Goal: Task Accomplishment & Management: Use online tool/utility

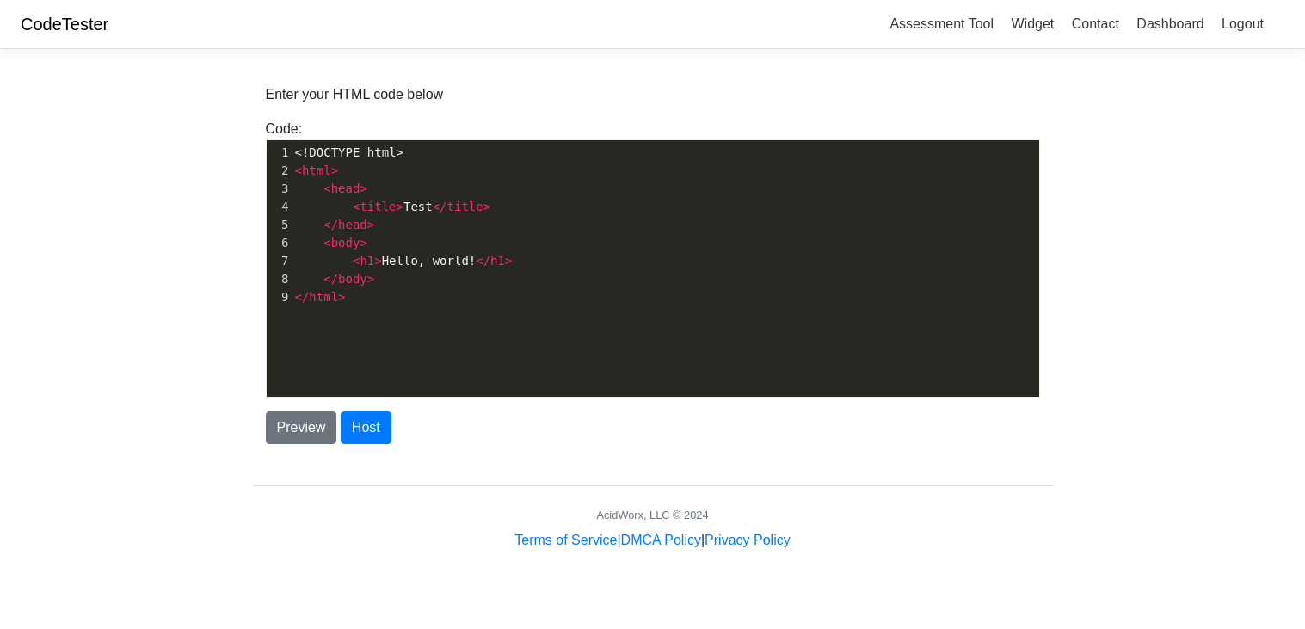
click at [628, 268] on pre "< h1 > Hello, world! </ h1 >" at bounding box center [666, 261] width 748 height 18
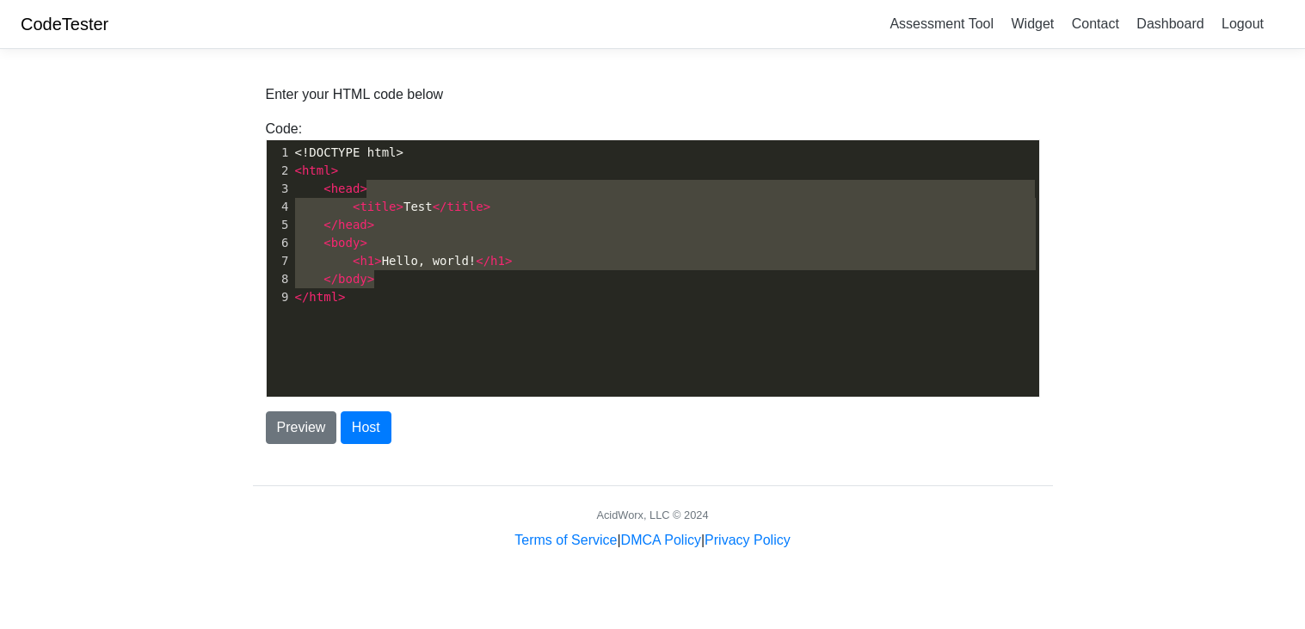
type textarea "<!DOCTYPE html> <html> <head> <title>Test</title> </head> <body> <h1>Hello, wor…"
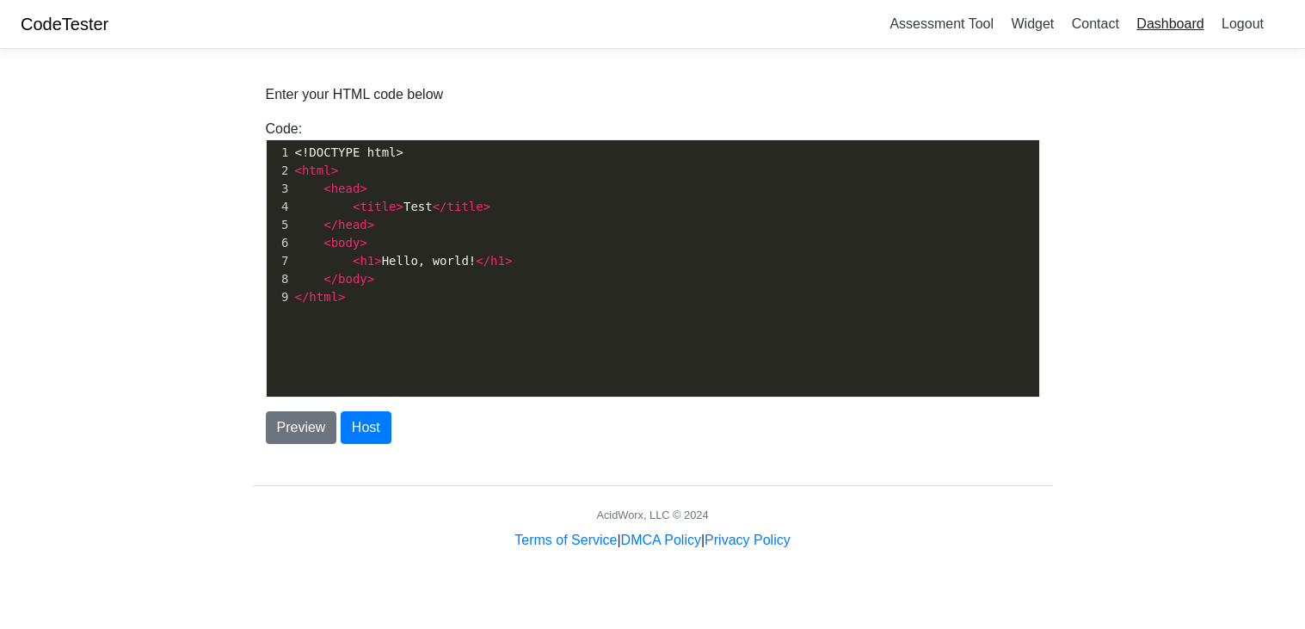
click at [1146, 25] on link "Dashboard" at bounding box center [1170, 23] width 81 height 28
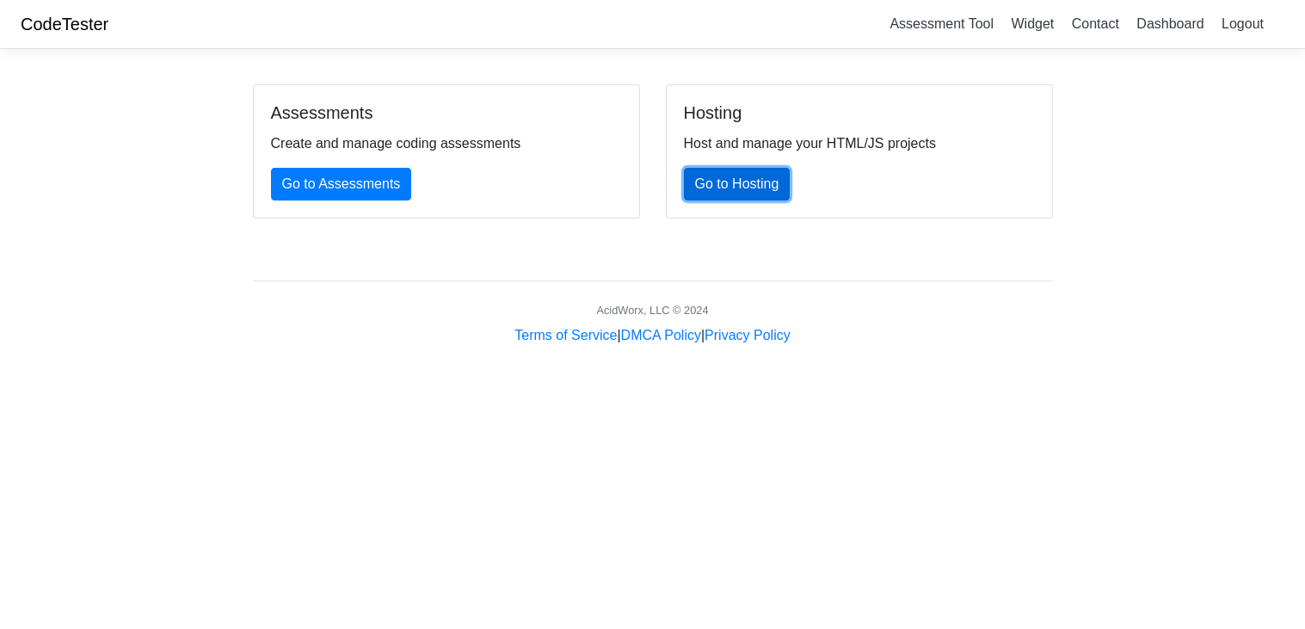
click at [718, 188] on link "Go to Hosting" at bounding box center [737, 184] width 107 height 33
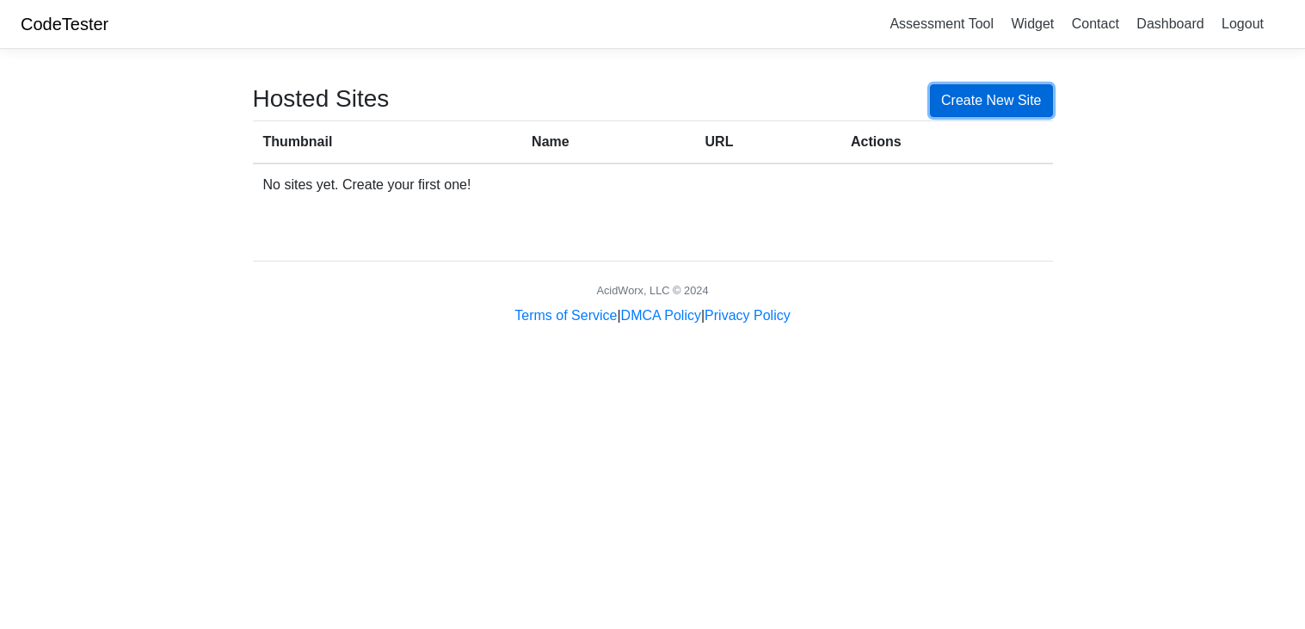
click at [1009, 94] on link "Create New Site" at bounding box center [991, 100] width 123 height 33
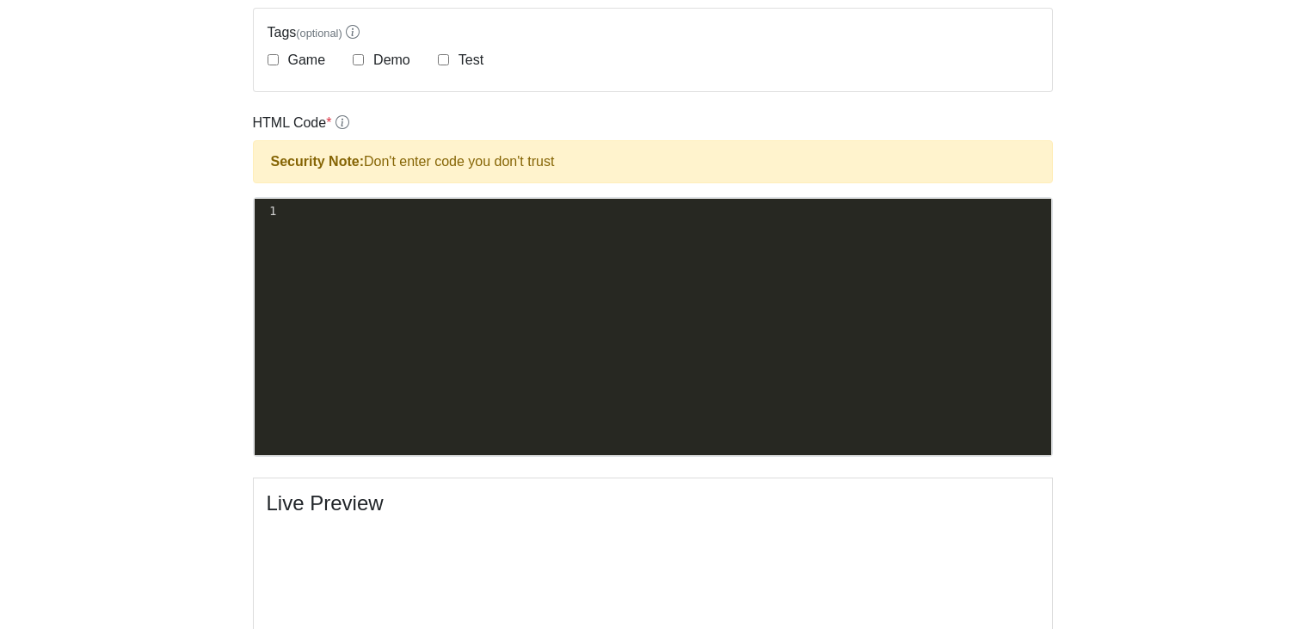
scroll to position [424, 0]
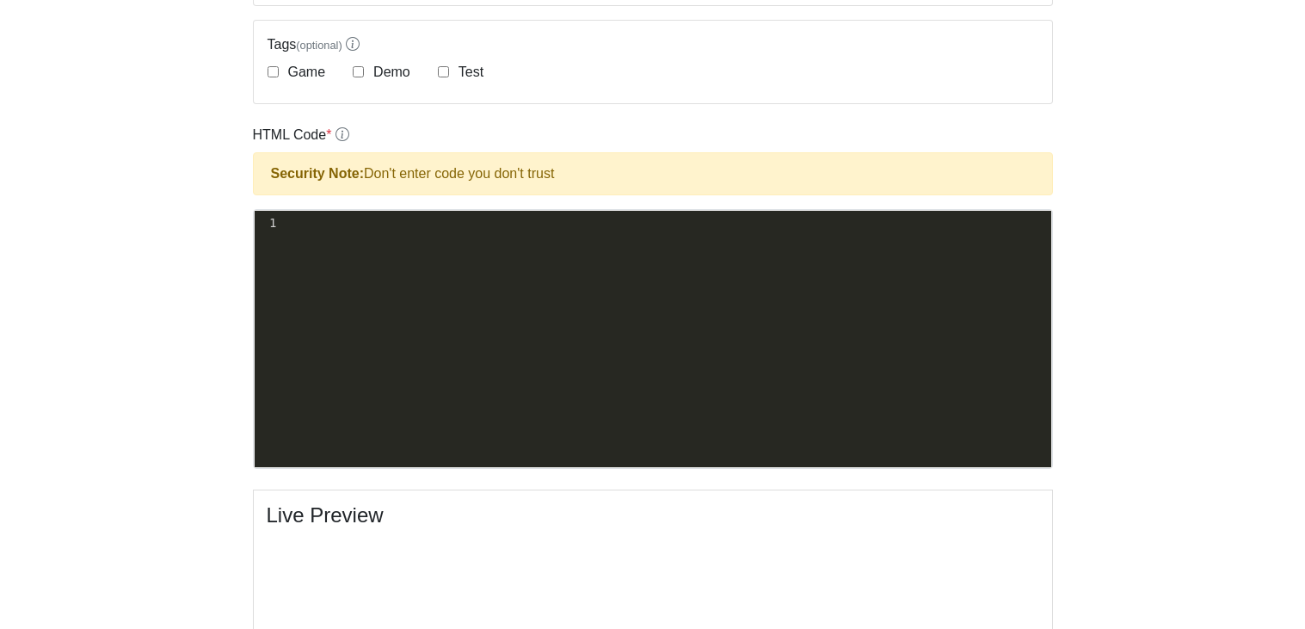
click at [331, 233] on div "xxxxxxxxxx 1 ​" at bounding box center [666, 223] width 772 height 25
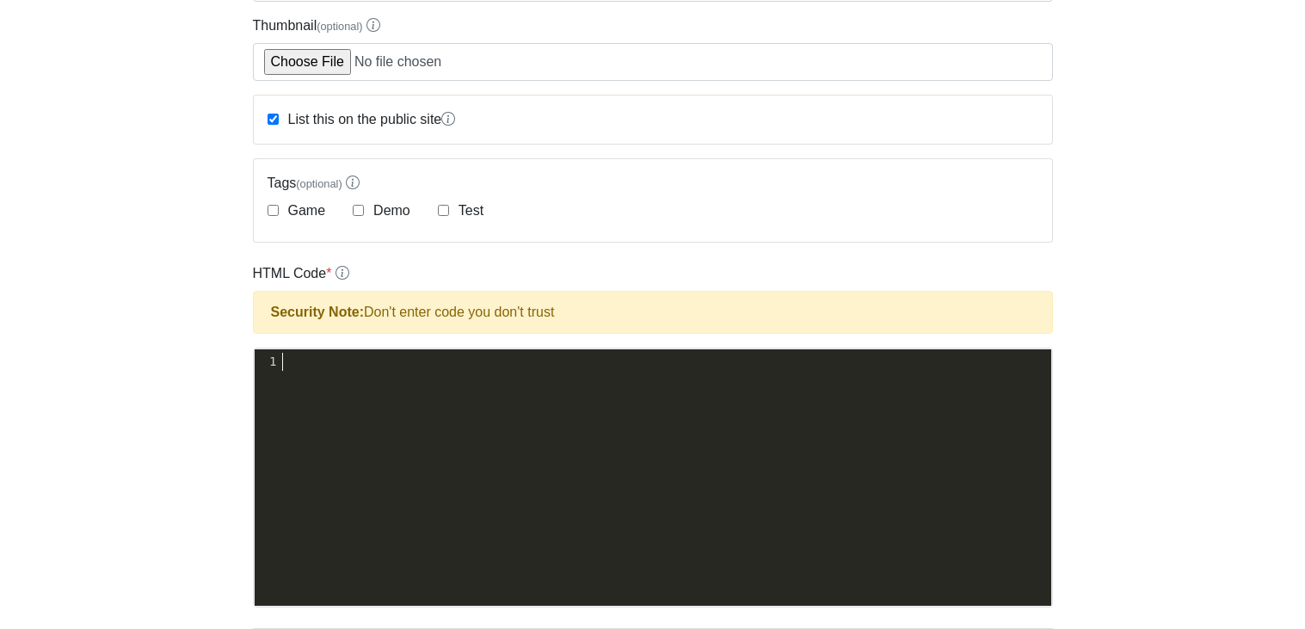
scroll to position [287, 0]
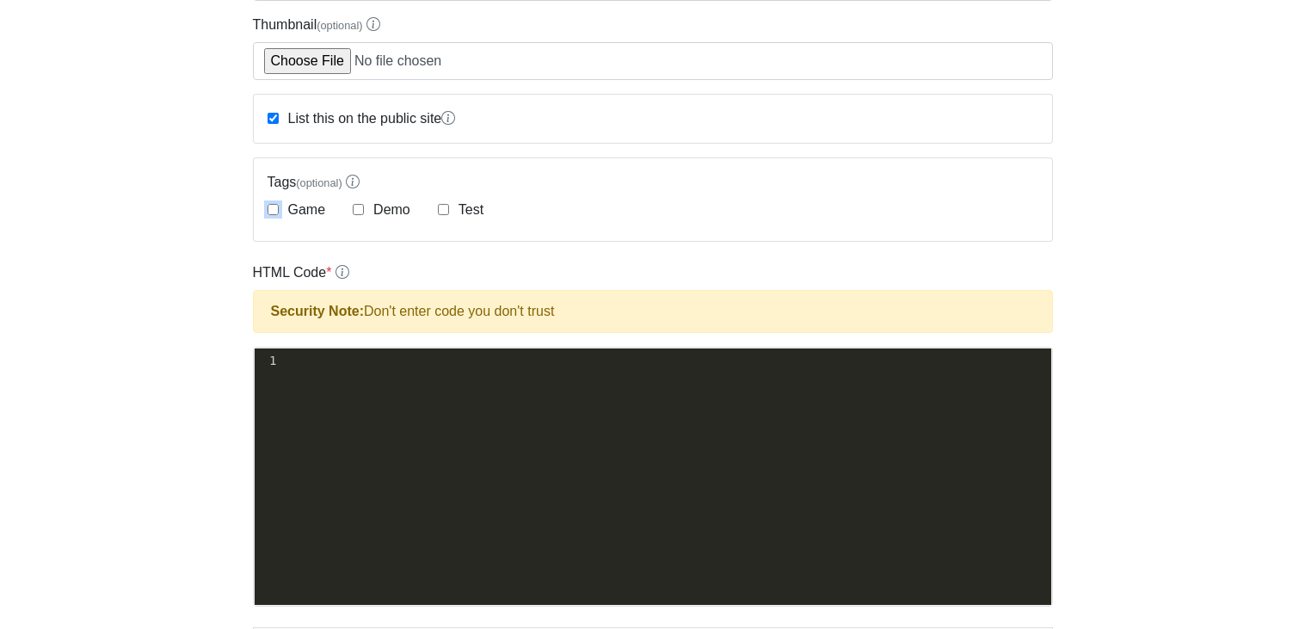
click at [276, 207] on input "Game" at bounding box center [273, 209] width 11 height 11
checkbox input "true"
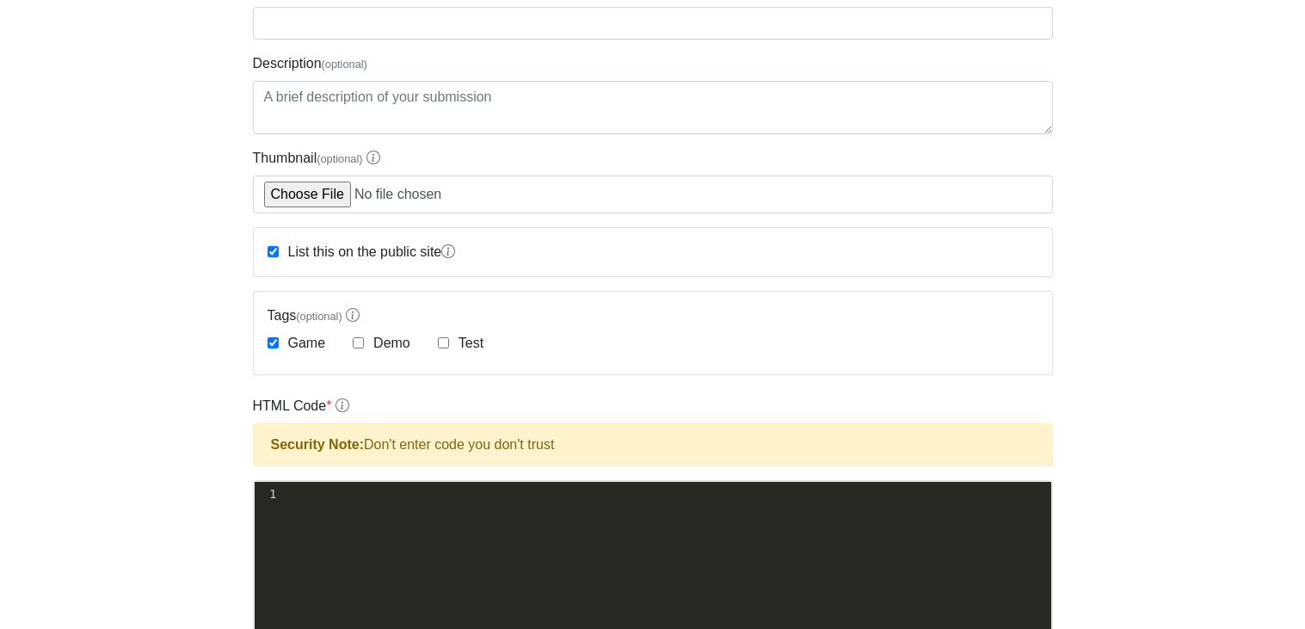
scroll to position [169, 0]
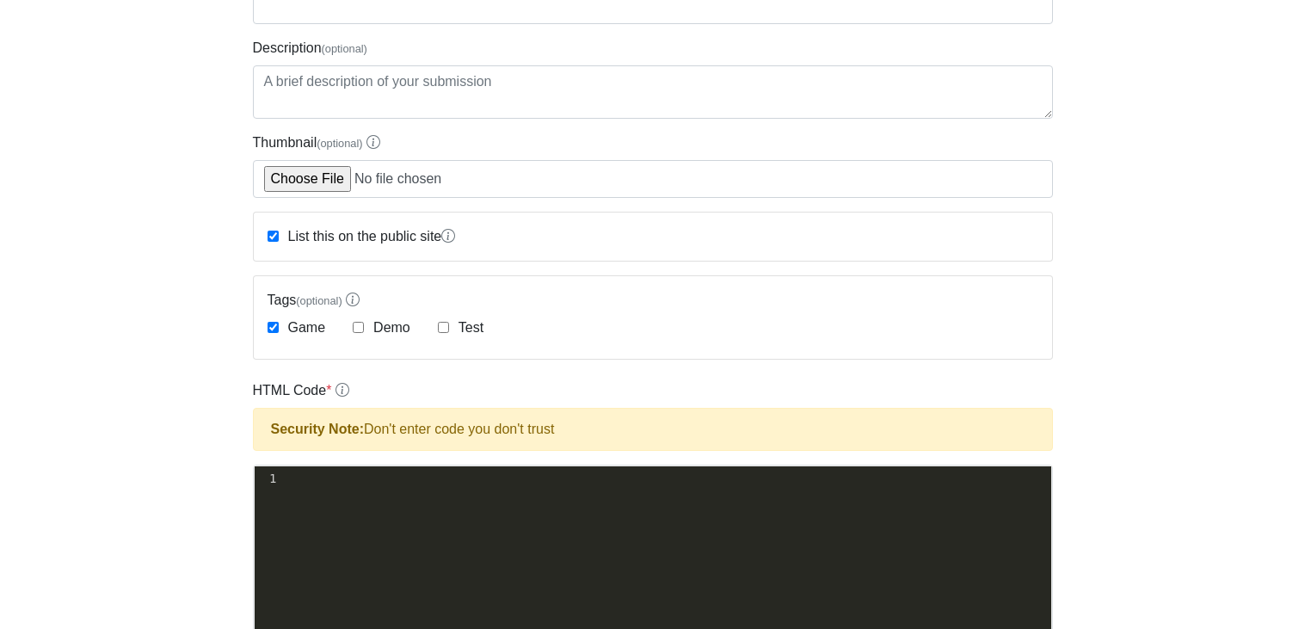
click at [297, 231] on label "List this on the public site" at bounding box center [370, 236] width 171 height 21
click at [279, 231] on input "List this on the public site" at bounding box center [273, 236] width 11 height 11
checkbox input "false"
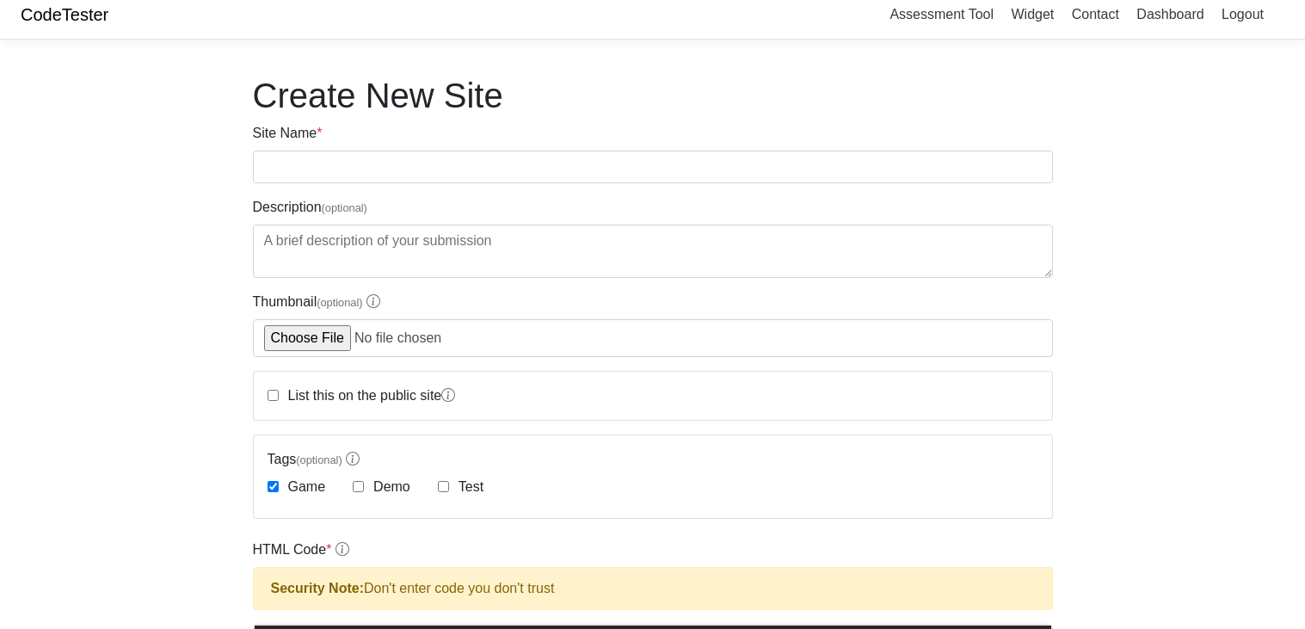
scroll to position [13, 0]
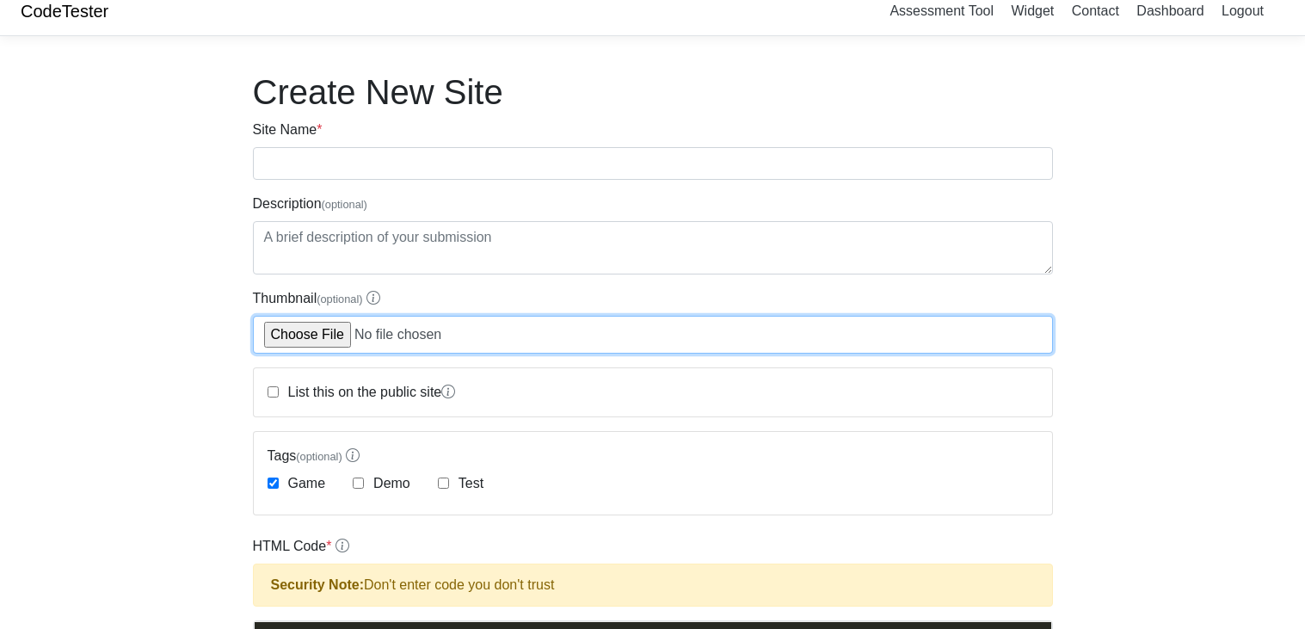
click at [309, 347] on input "Thumbnail (optional)" at bounding box center [653, 335] width 800 height 38
